Goal: Task Accomplishment & Management: Manage account settings

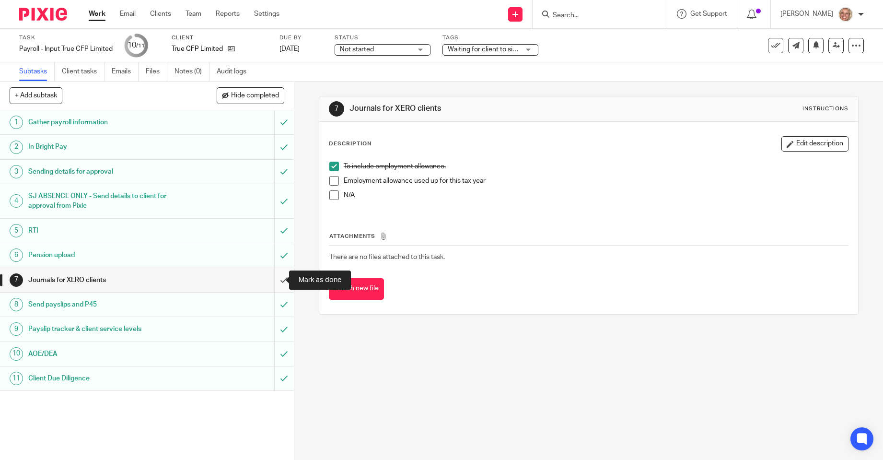
click at [276, 279] on input "submit" at bounding box center [147, 280] width 294 height 24
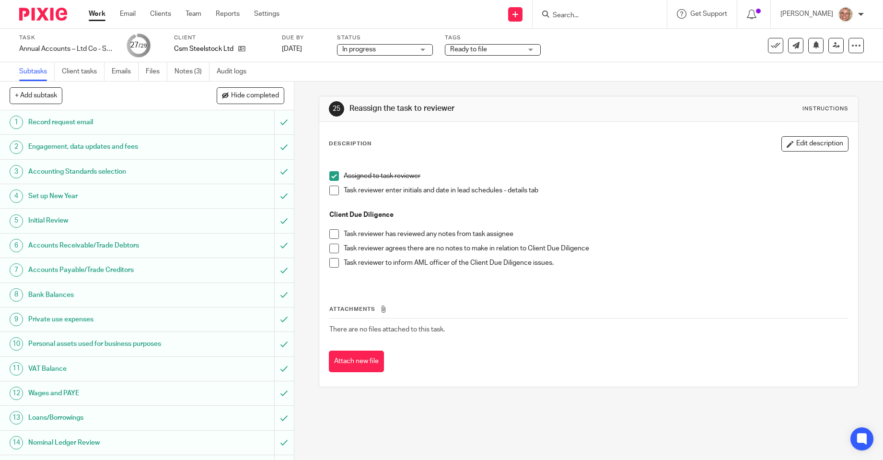
click at [330, 191] on span at bounding box center [334, 191] width 10 height 10
click at [329, 248] on span at bounding box center [334, 249] width 10 height 10
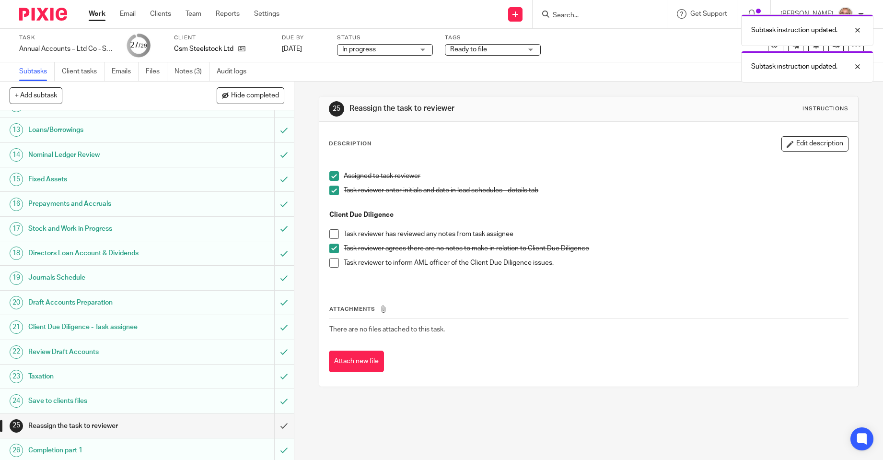
scroll to position [365, 0]
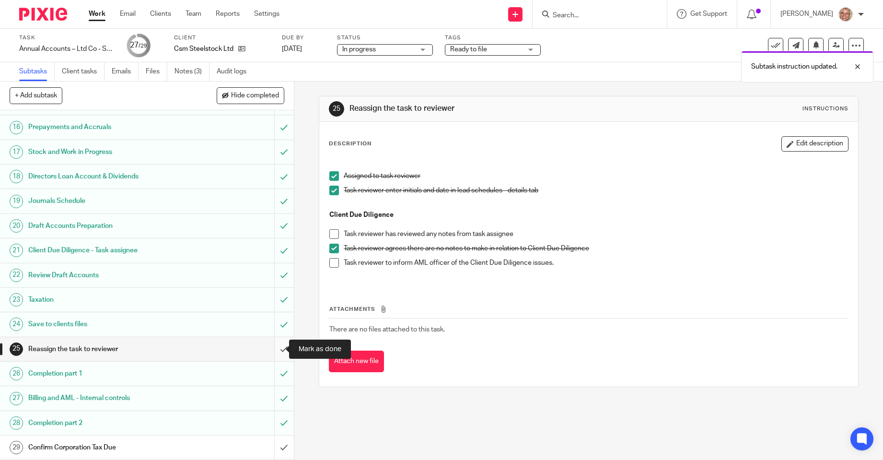
click at [273, 348] on input "submit" at bounding box center [147, 349] width 294 height 24
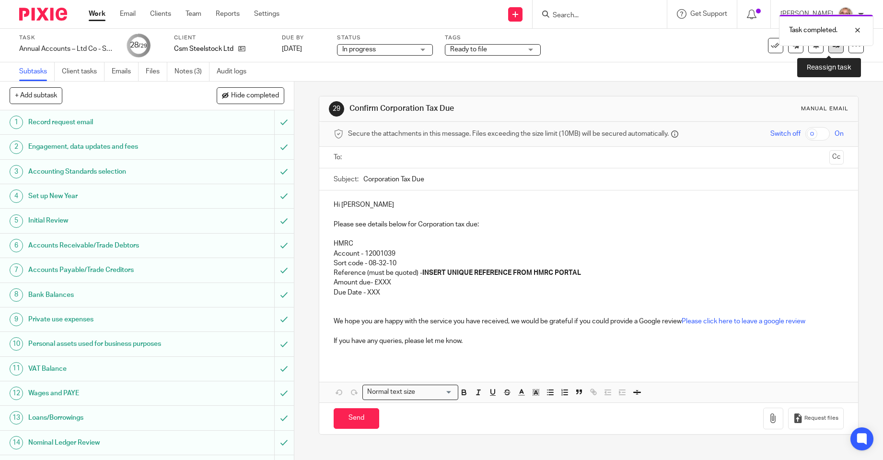
click at [829, 51] on link at bounding box center [836, 45] width 15 height 15
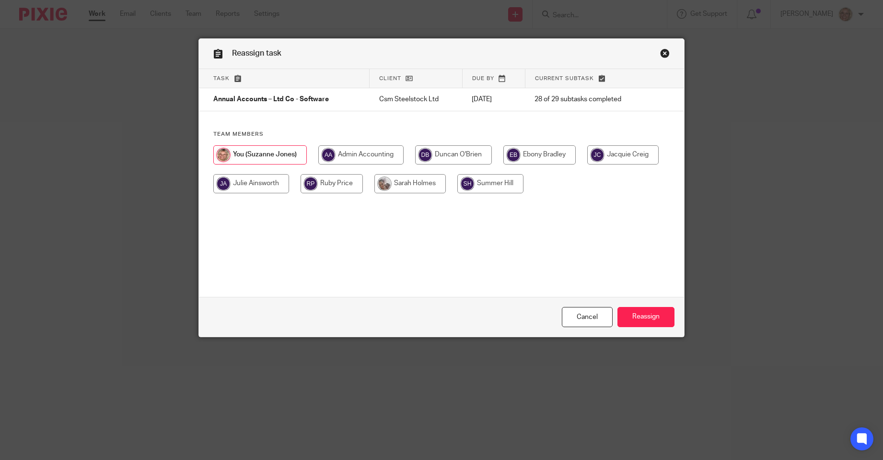
drag, startPoint x: 463, startPoint y: 152, endPoint x: 475, endPoint y: 162, distance: 15.7
click at [463, 152] on input "radio" at bounding box center [453, 154] width 77 height 19
radio input "true"
click at [635, 319] on input "Reassign" at bounding box center [646, 317] width 57 height 21
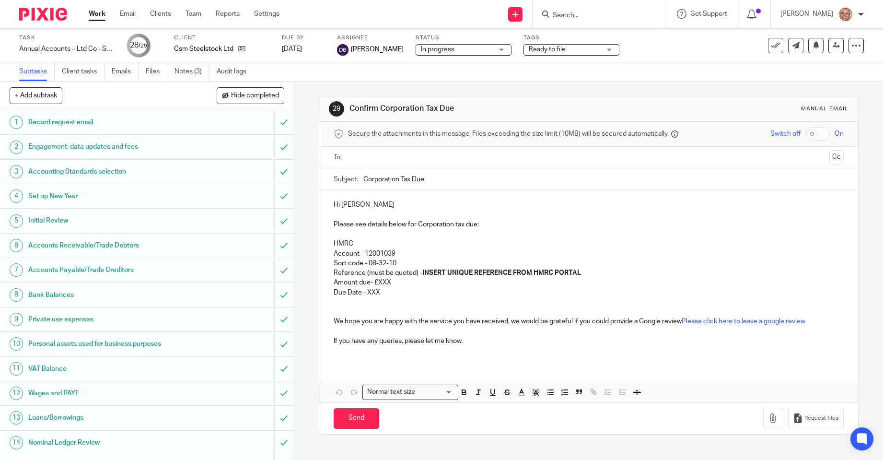
click at [100, 15] on link "Work" at bounding box center [97, 14] width 17 height 10
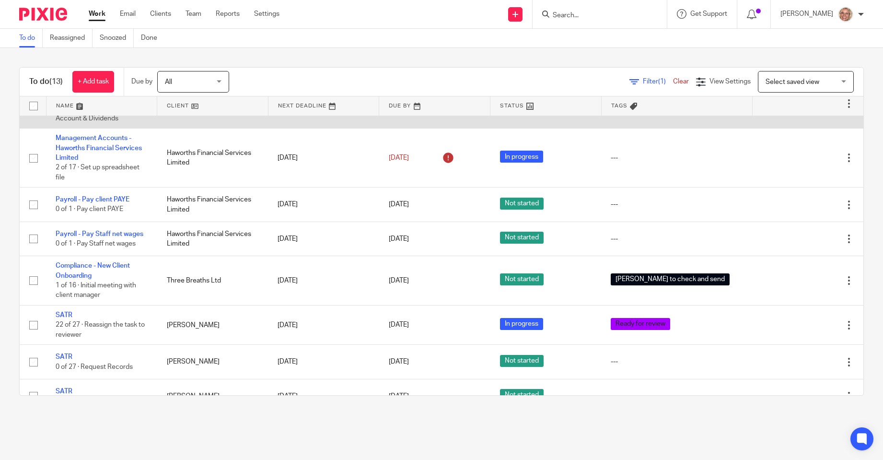
scroll to position [144, 0]
